Goal: Check status: Check status

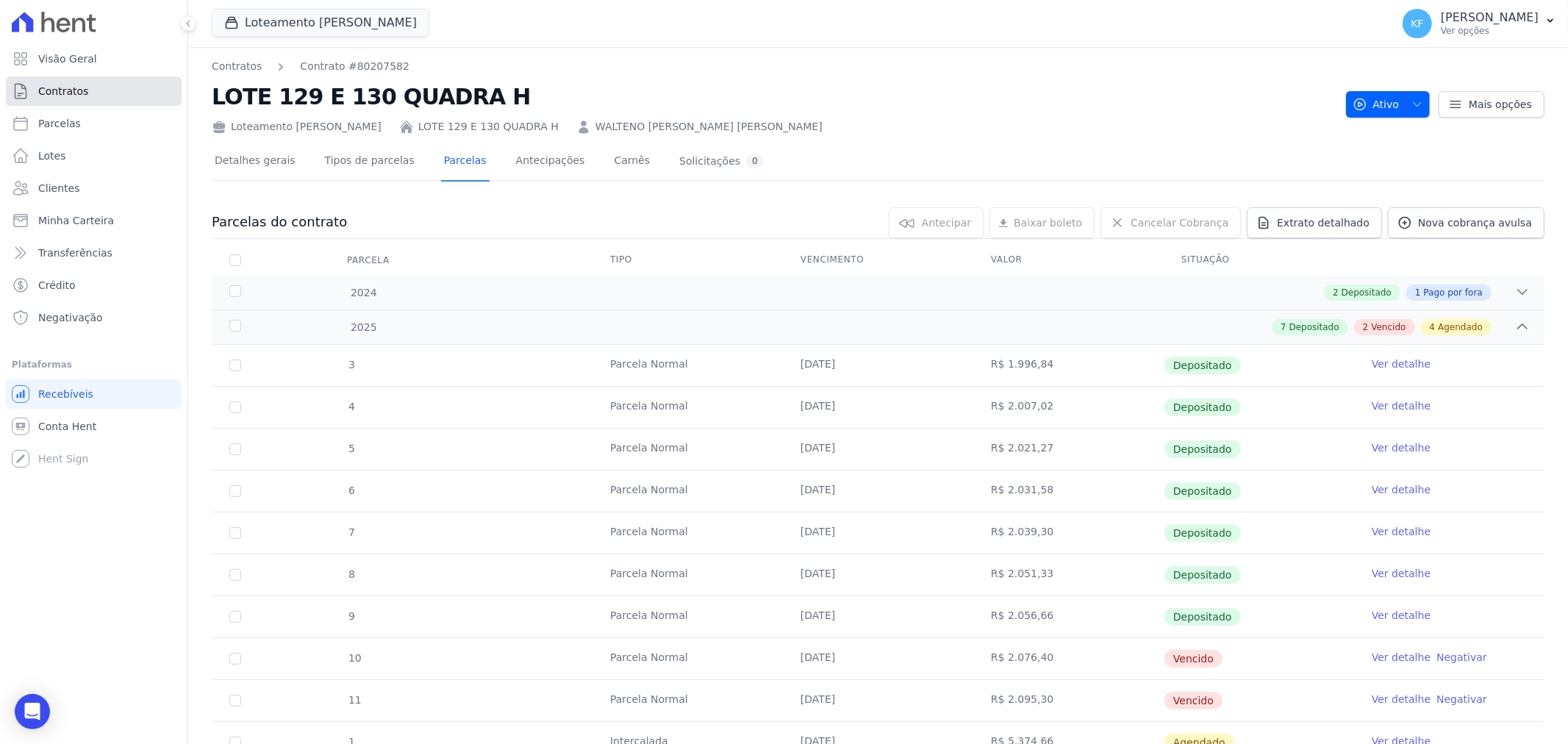
click at [69, 100] on link "Contratos" at bounding box center [94, 91] width 176 height 29
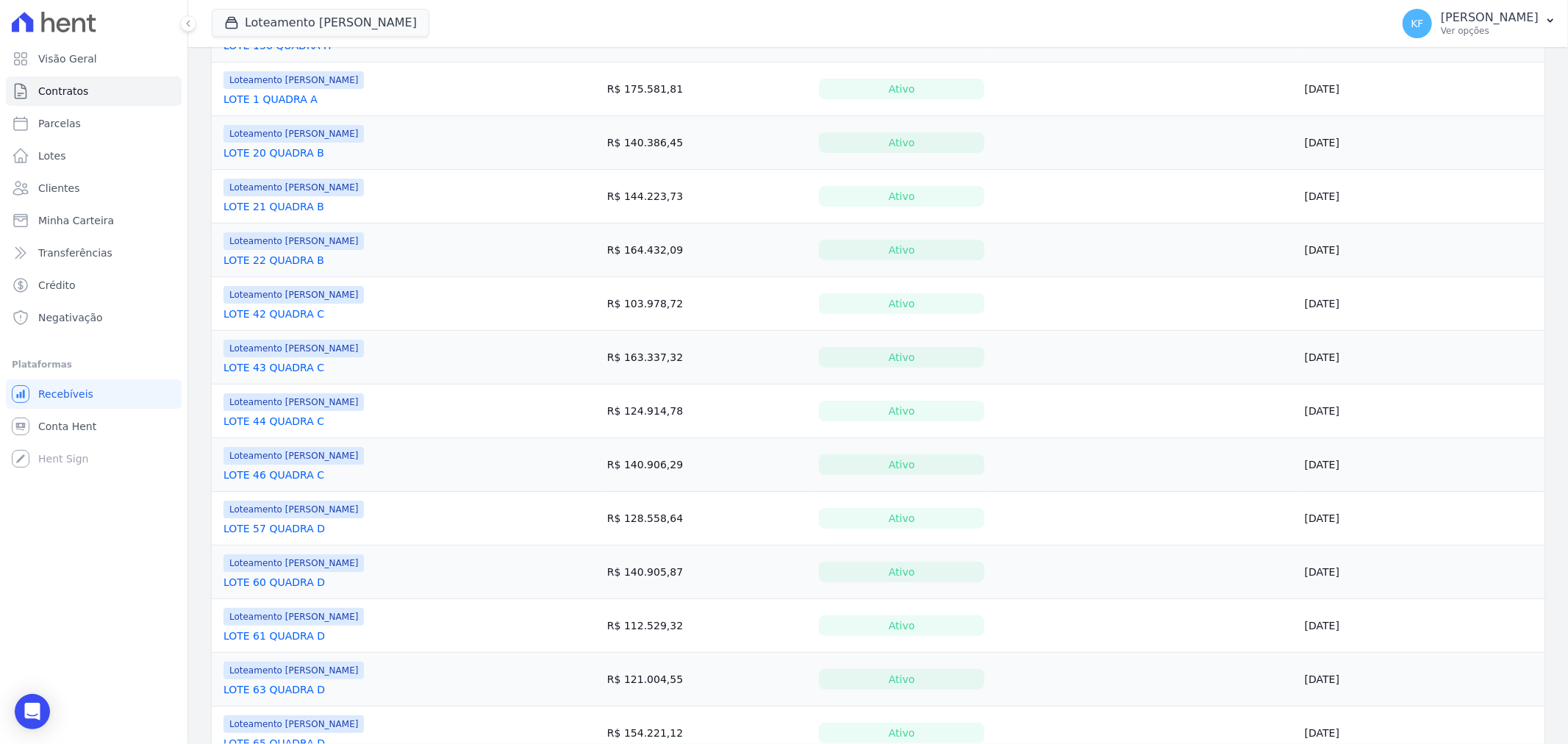
scroll to position [898, 0]
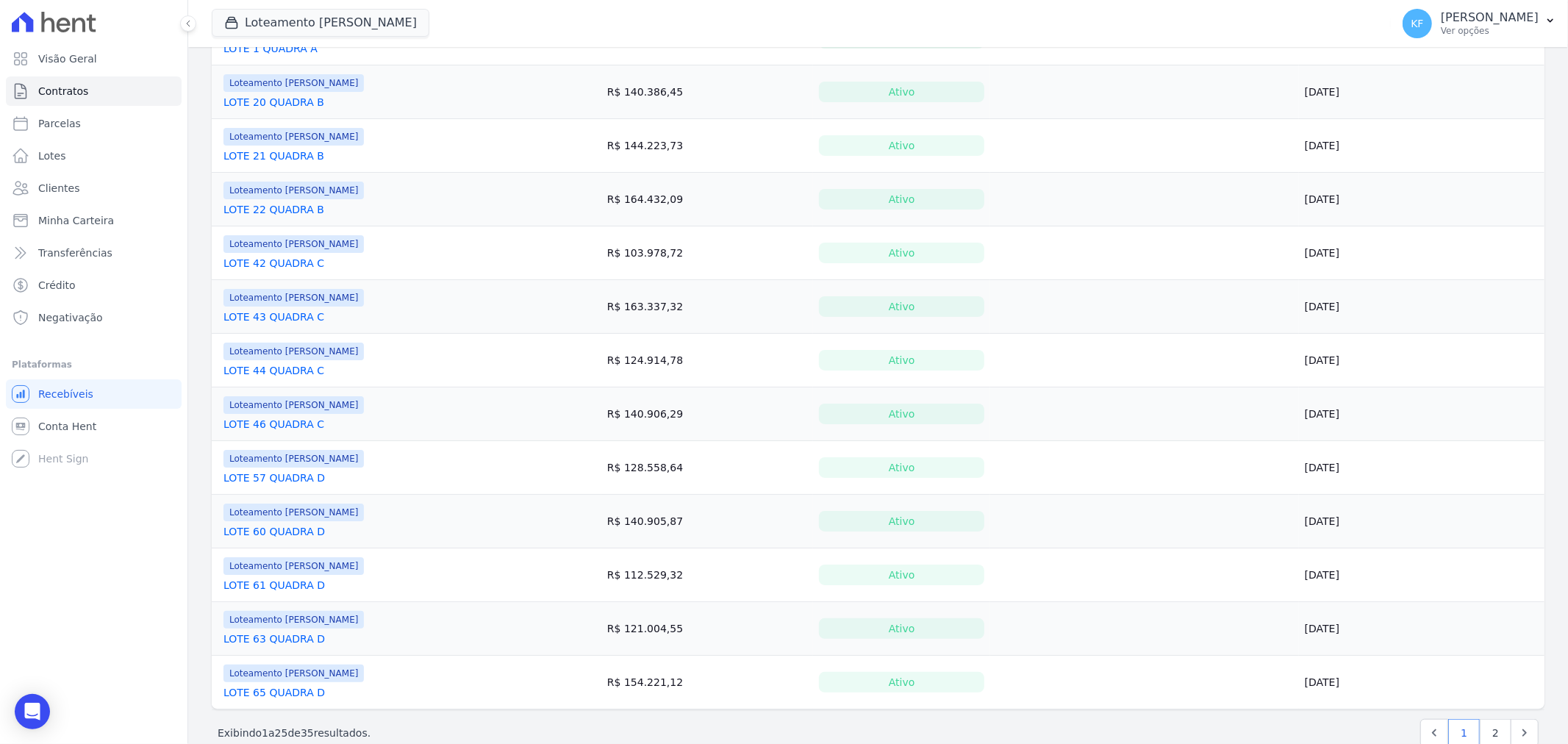
click at [282, 535] on link "LOTE 60 QUADRA D" at bounding box center [274, 532] width 102 height 15
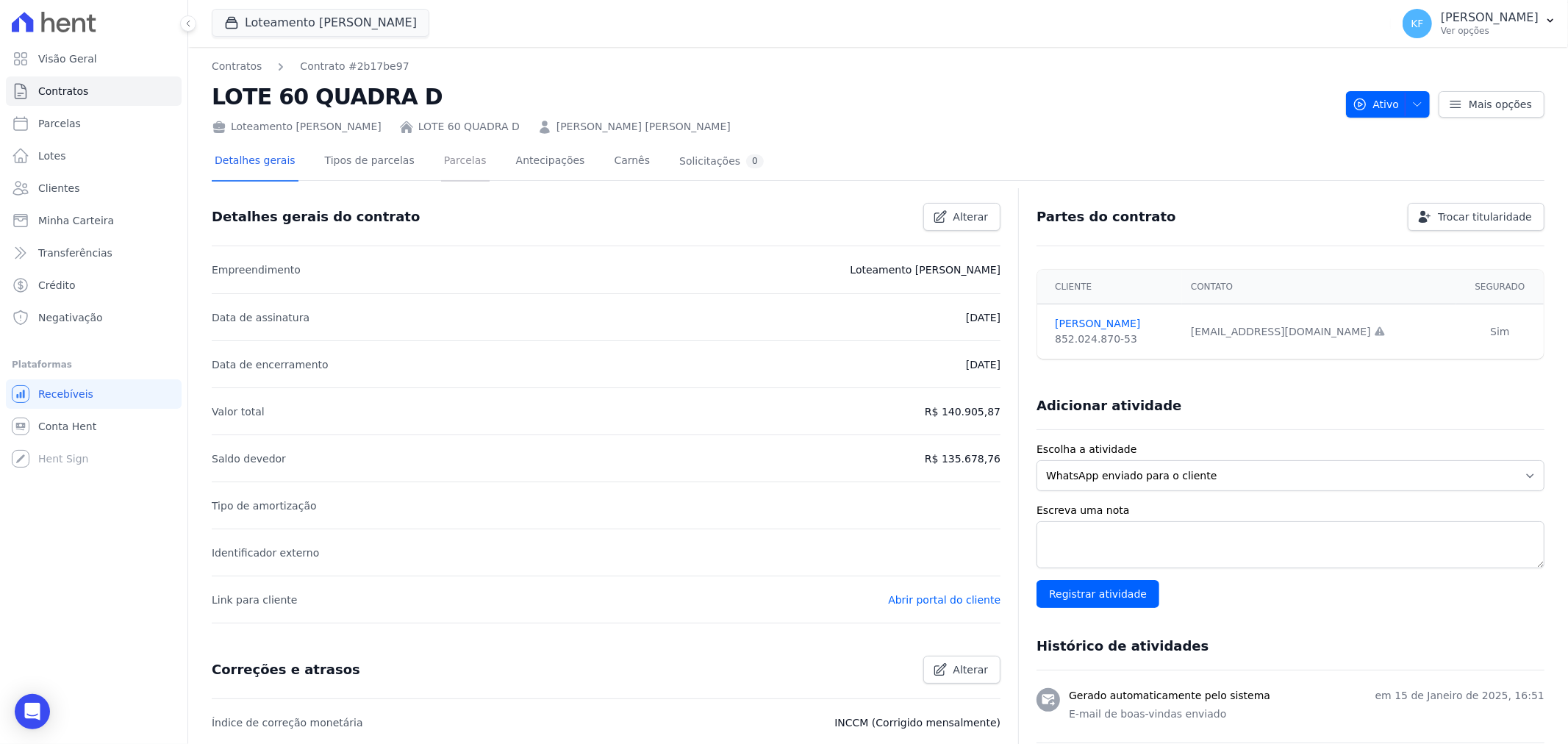
click at [451, 170] on link "Parcelas" at bounding box center [465, 161] width 49 height 39
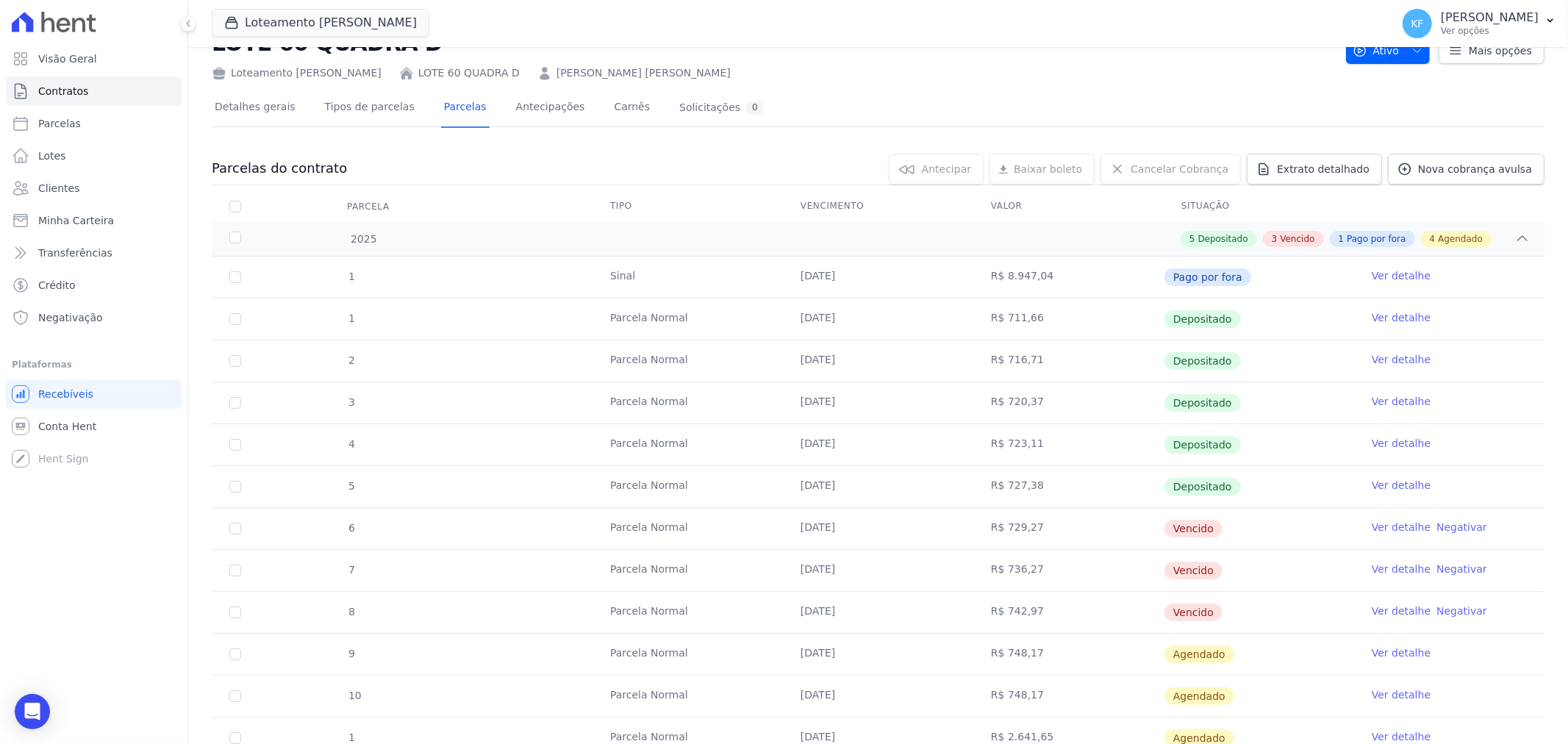
scroll to position [82, 0]
